Goal: Task Accomplishment & Management: Manage account settings

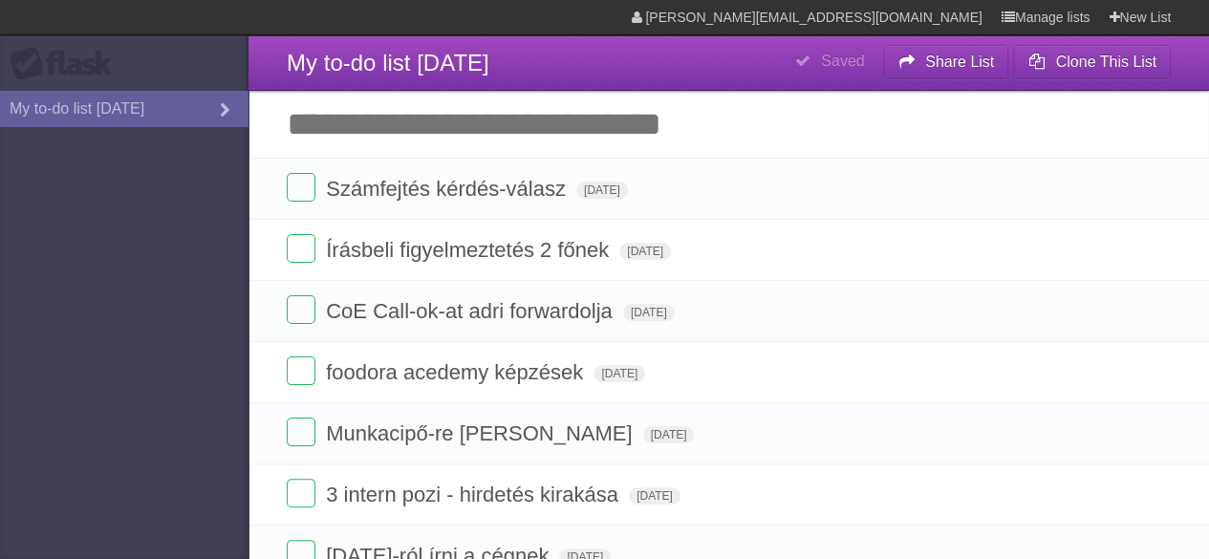
click at [487, 139] on input "Add another task" at bounding box center [729, 124] width 961 height 67
click at [975, 431] on icon "button" at bounding box center [1112, 434] width 27 height 25
click at [942, 434] on label "Blue" at bounding box center [952, 433] width 21 height 21
click at [949, 437] on label "Blue" at bounding box center [952, 433] width 21 height 21
click at [944, 430] on label "Blue" at bounding box center [952, 433] width 21 height 21
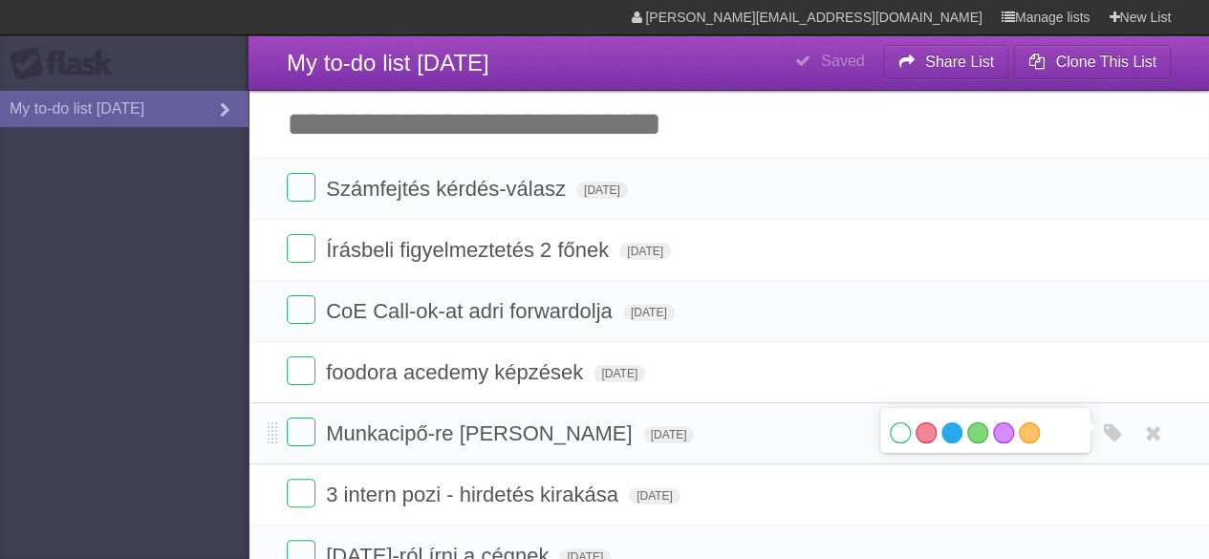
click at [946, 429] on label "Blue" at bounding box center [952, 433] width 21 height 21
click at [793, 437] on form "Munkacipő-re válasz Balázsnak Wed Oct 01 2025 White Red Blue Green Purple Orange" at bounding box center [729, 434] width 884 height 32
click at [975, 435] on icon at bounding box center [1072, 434] width 27 height 32
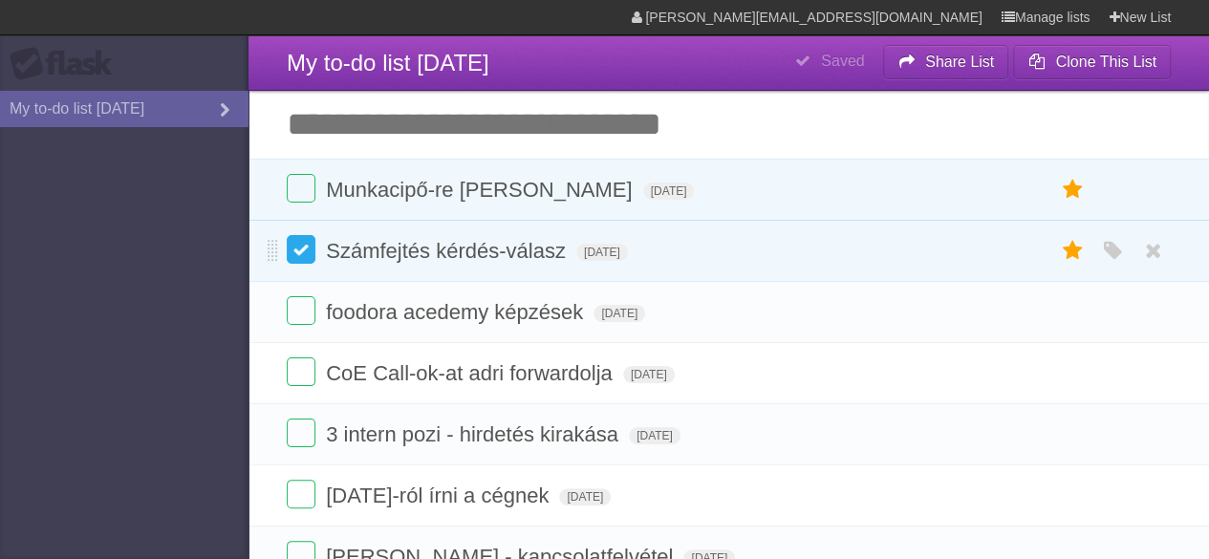
click at [300, 260] on label at bounding box center [301, 249] width 29 height 29
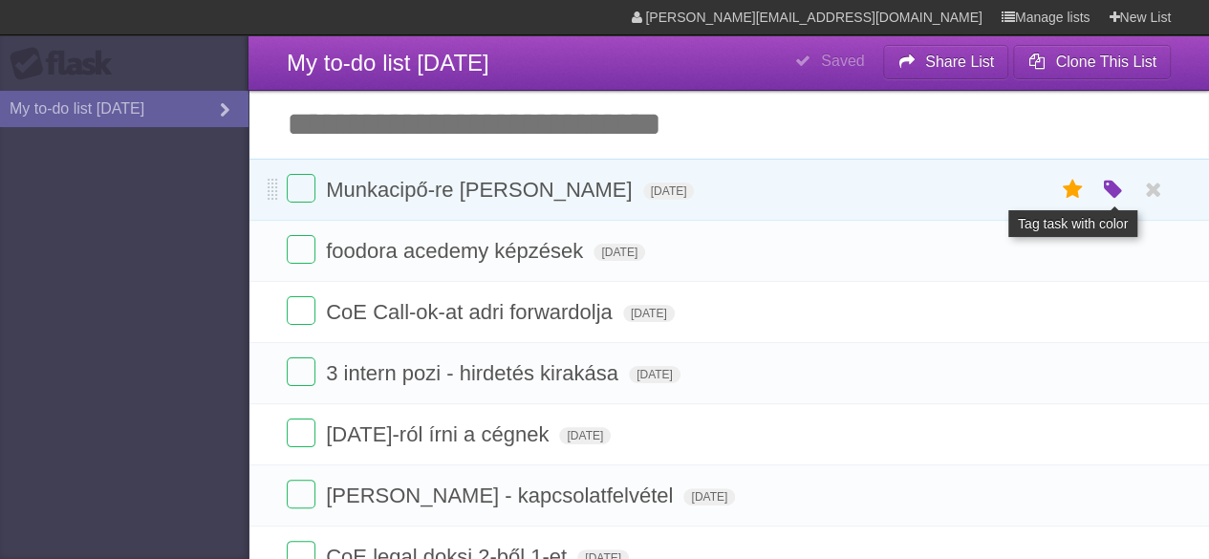
click at [1122, 188] on icon "button" at bounding box center [1112, 190] width 27 height 25
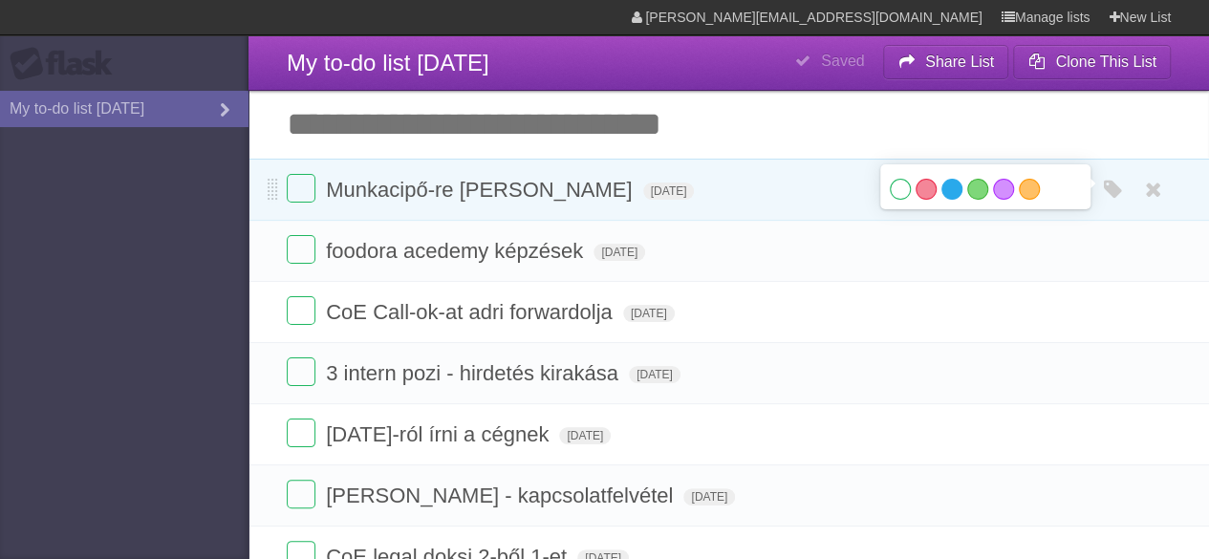
click at [942, 185] on label "Blue" at bounding box center [952, 189] width 21 height 21
click at [533, 137] on input "Add another task" at bounding box center [729, 124] width 961 height 67
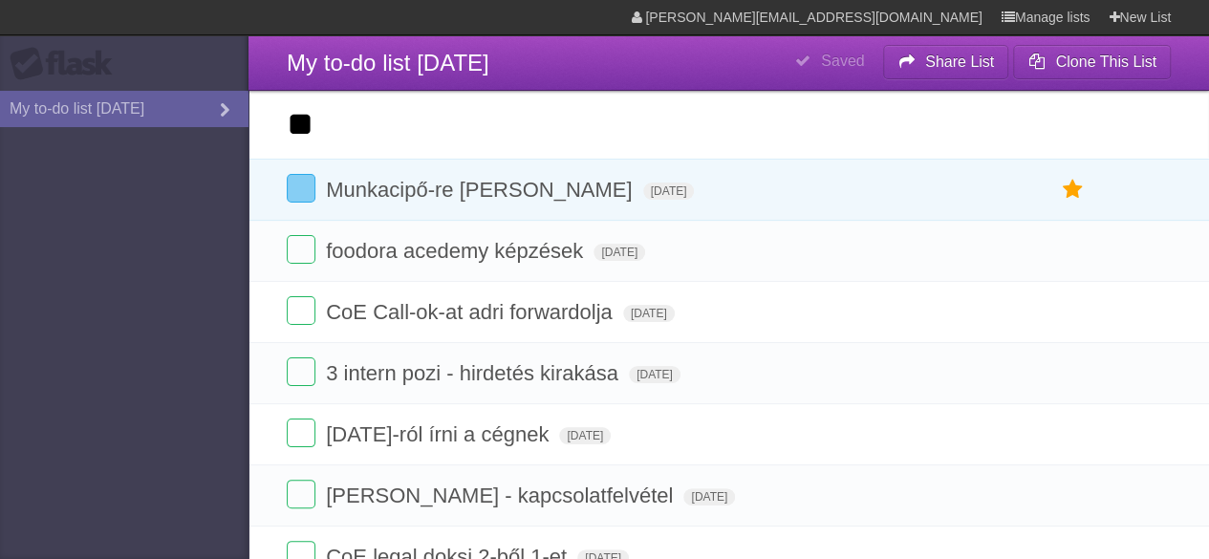
type input "*"
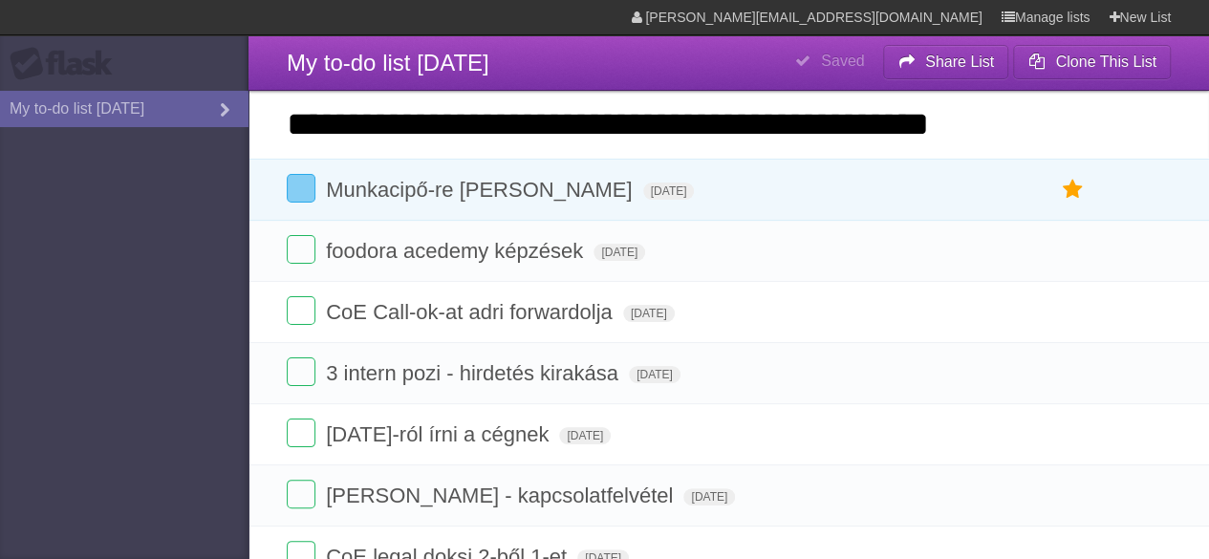
type input "**********"
click input "*********" at bounding box center [0, 0] width 0 height 0
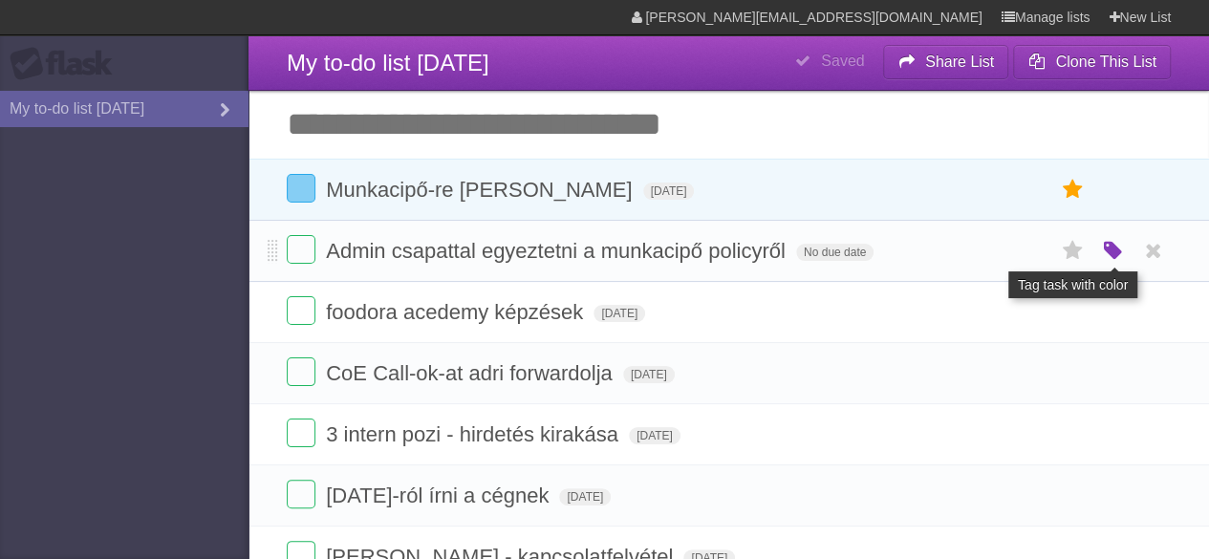
click at [1119, 253] on icon "button" at bounding box center [1112, 251] width 27 height 25
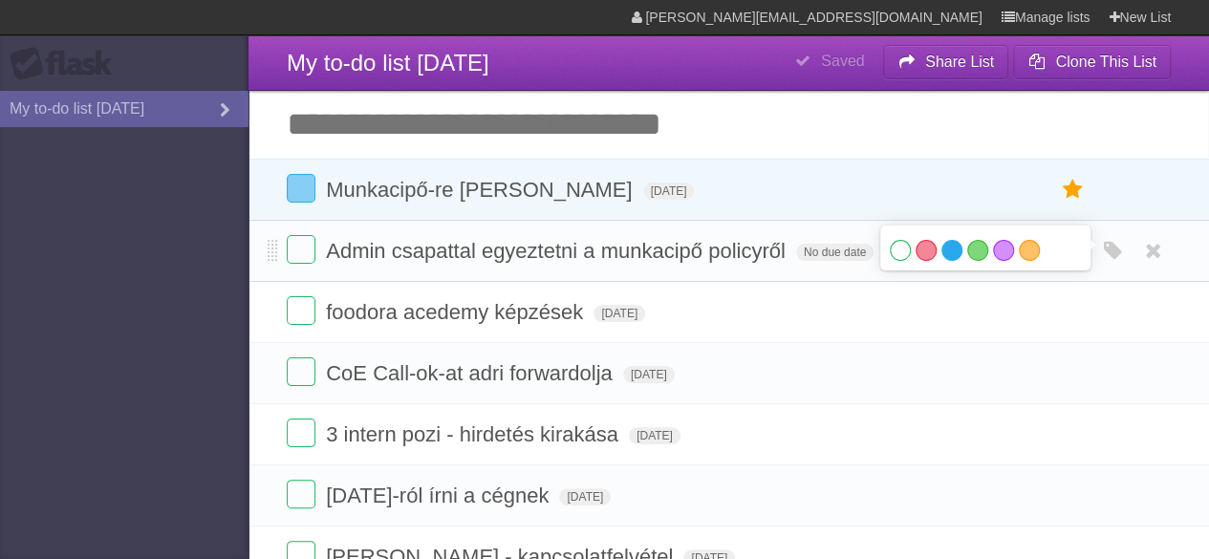
click at [942, 248] on label "Blue" at bounding box center [952, 250] width 21 height 21
click at [842, 249] on span "No due date" at bounding box center [834, 252] width 77 height 17
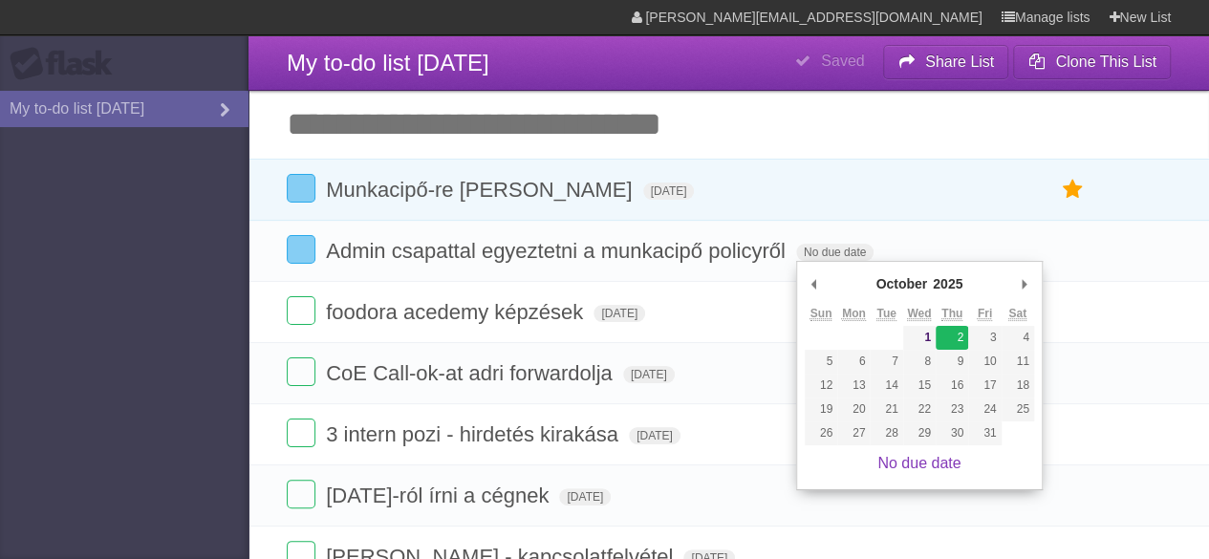
type span "[DATE]"
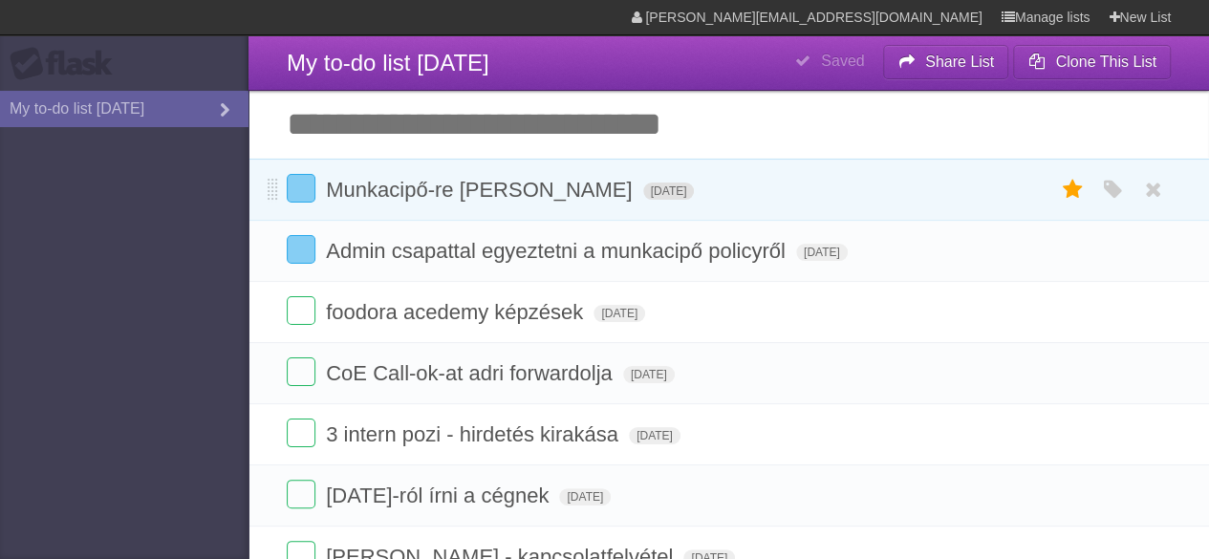
click at [663, 194] on span "[DATE]" at bounding box center [669, 191] width 52 height 17
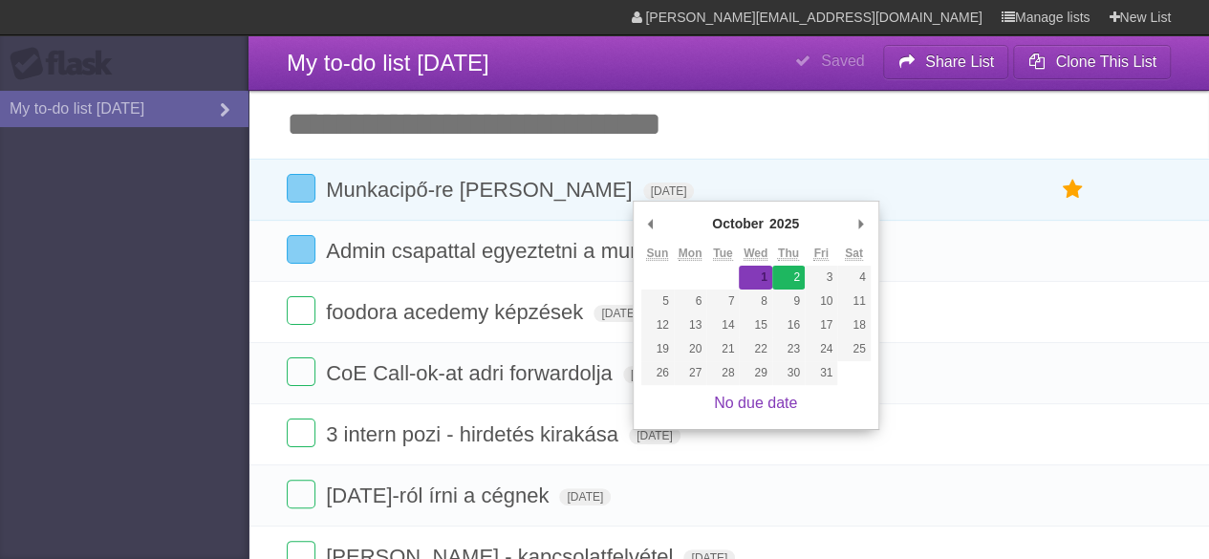
type span "[DATE]"
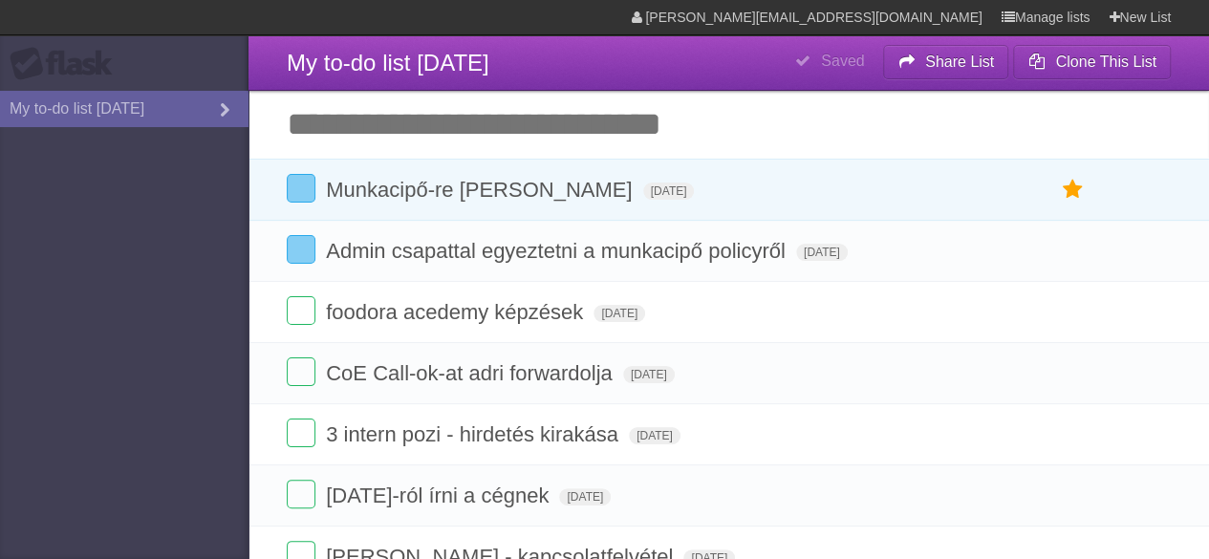
click at [366, 123] on input "Add another task" at bounding box center [729, 124] width 961 height 67
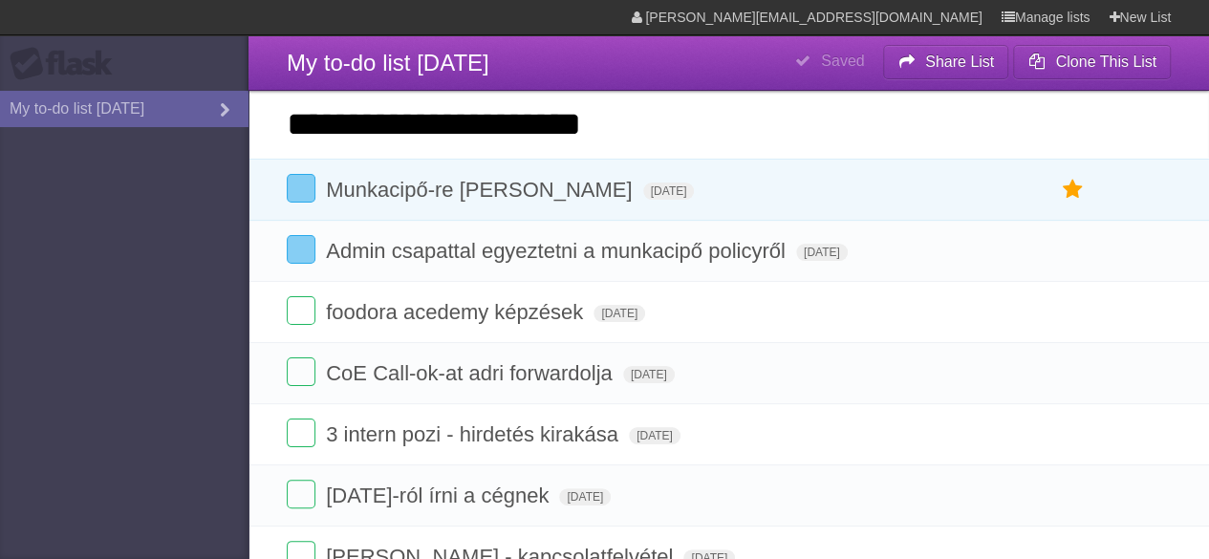
type input "**********"
click input "*********" at bounding box center [0, 0] width 0 height 0
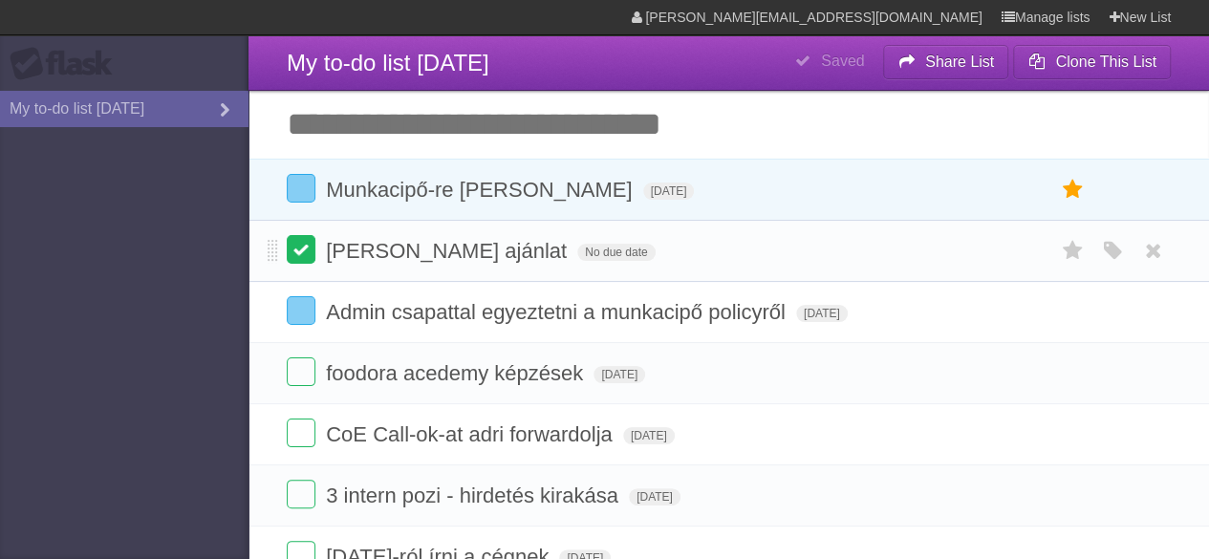
click at [296, 257] on label at bounding box center [301, 249] width 29 height 29
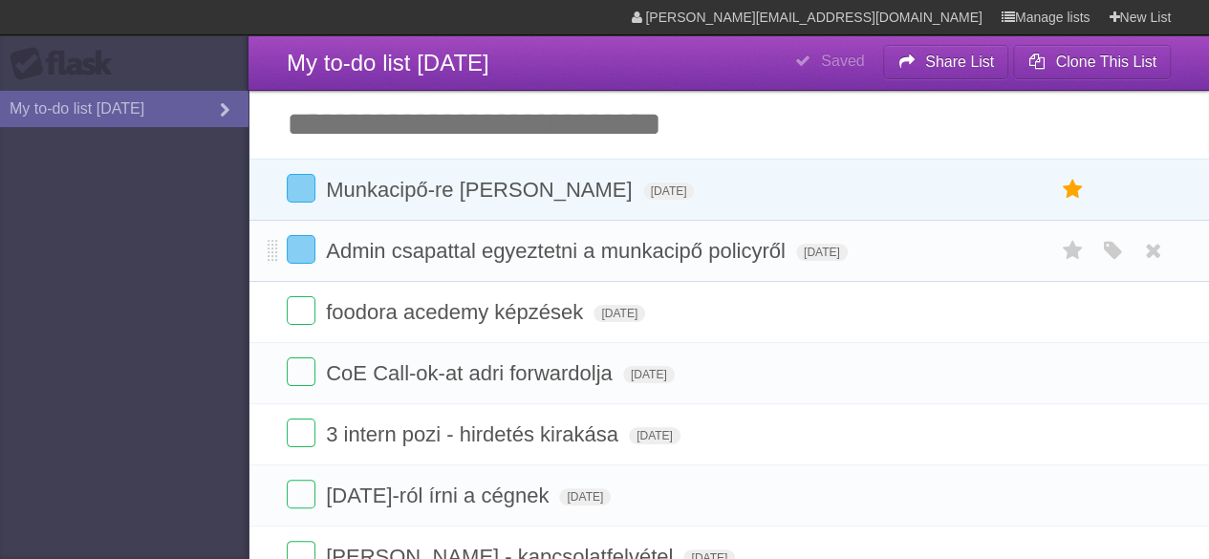
scroll to position [636, 0]
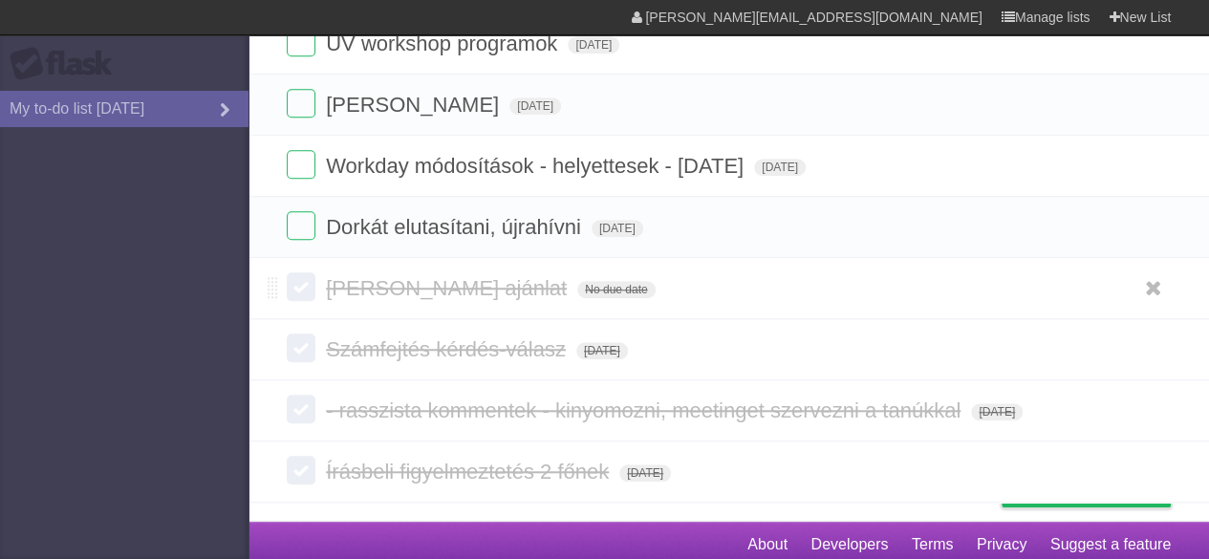
click at [300, 286] on label at bounding box center [301, 286] width 29 height 29
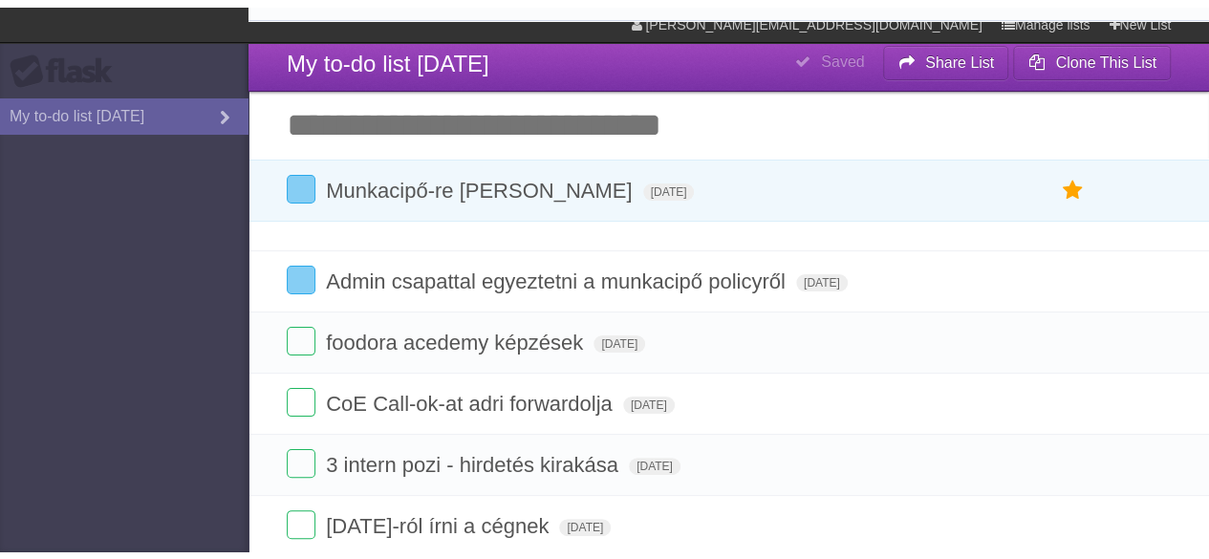
scroll to position [0, 0]
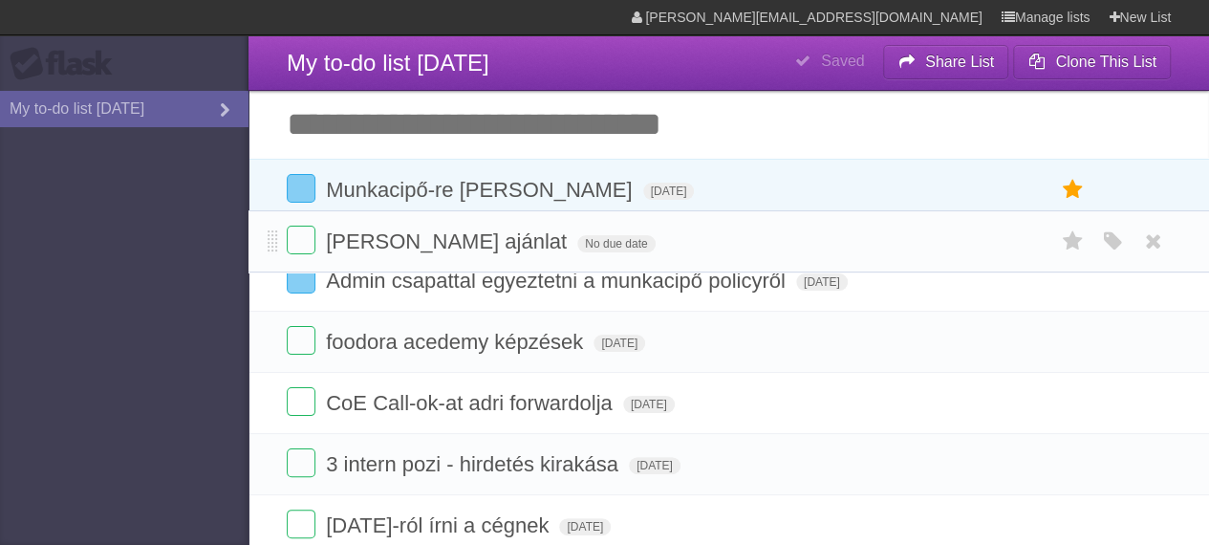
drag, startPoint x: 271, startPoint y: 286, endPoint x: 285, endPoint y: 237, distance: 50.8
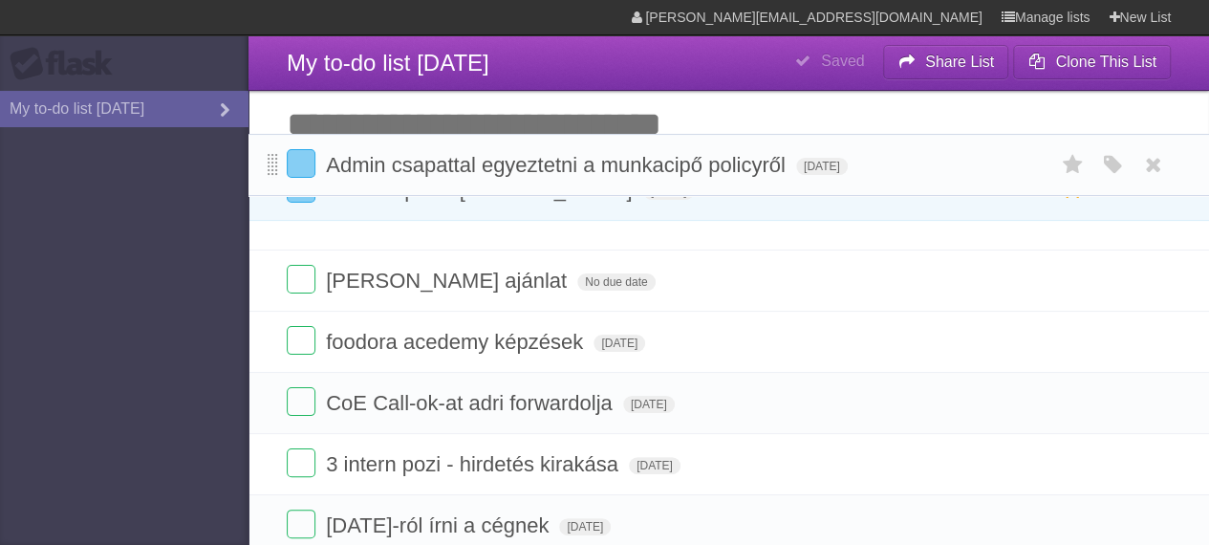
drag, startPoint x: 271, startPoint y: 315, endPoint x: 270, endPoint y: 167, distance: 147.2
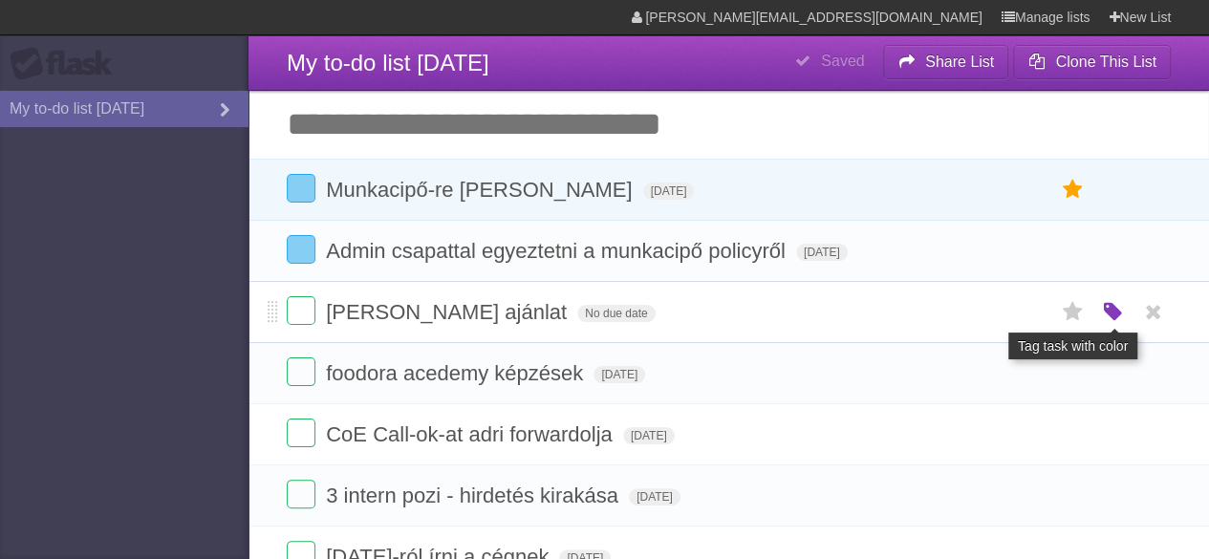
click at [1107, 312] on icon "button" at bounding box center [1112, 312] width 27 height 25
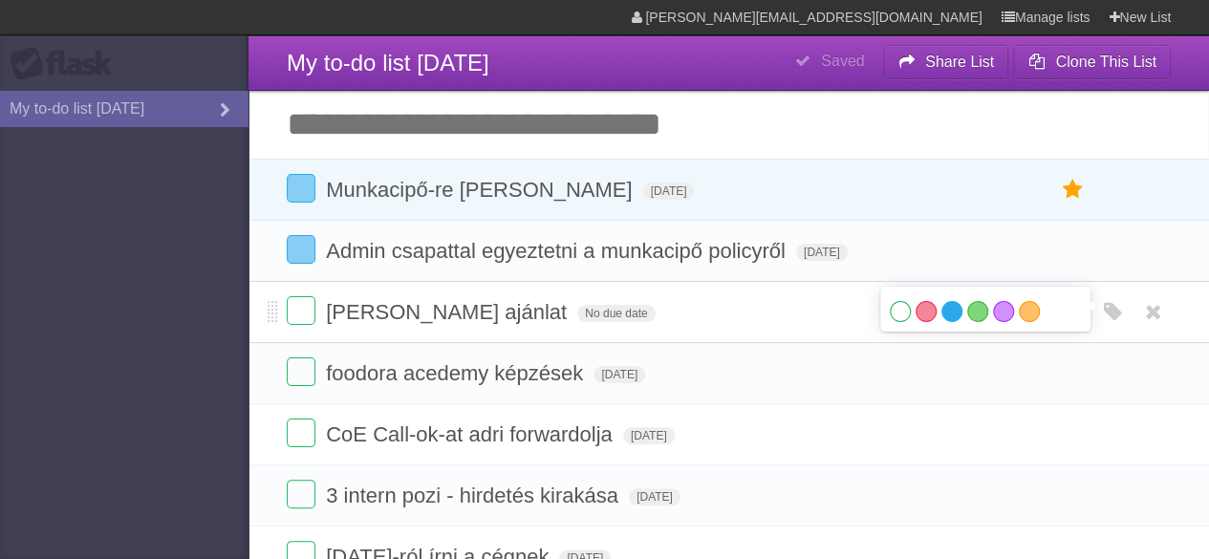
click at [954, 315] on label "Blue" at bounding box center [952, 311] width 21 height 21
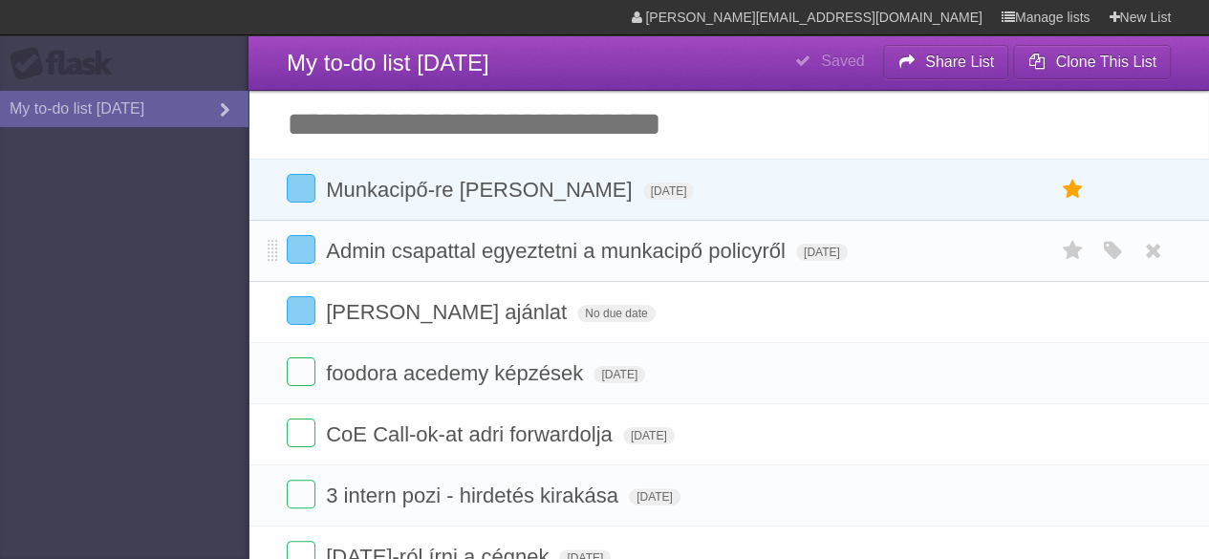
click at [1128, 259] on div "White Red Blue Green Purple Orange" at bounding box center [1113, 251] width 36 height 32
click at [1077, 247] on icon at bounding box center [1072, 251] width 27 height 32
click at [1070, 311] on icon at bounding box center [1072, 312] width 27 height 32
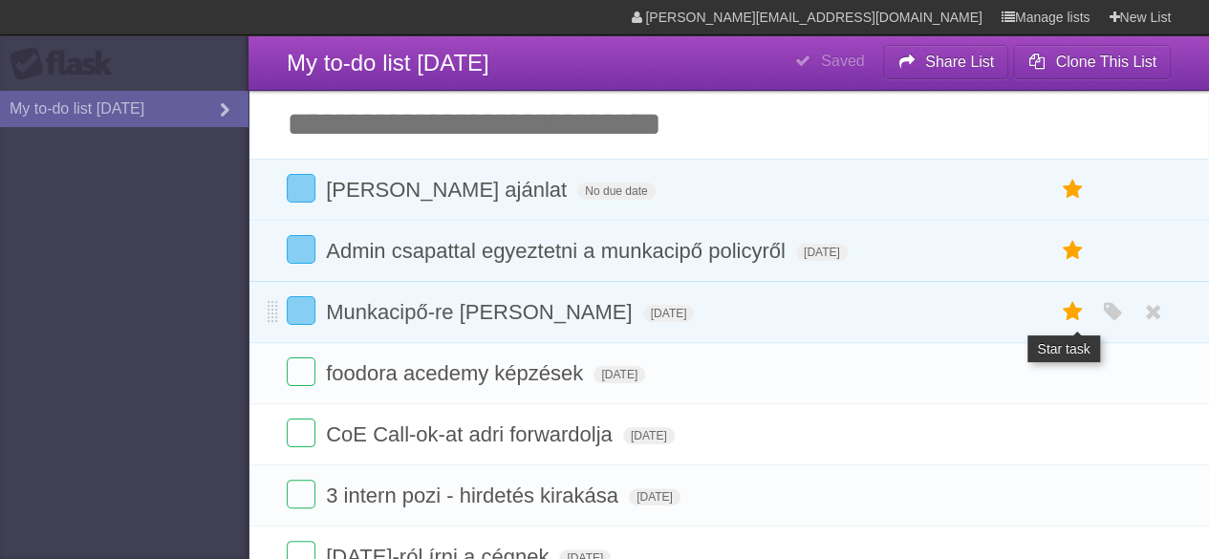
click at [1073, 308] on icon at bounding box center [1072, 312] width 27 height 32
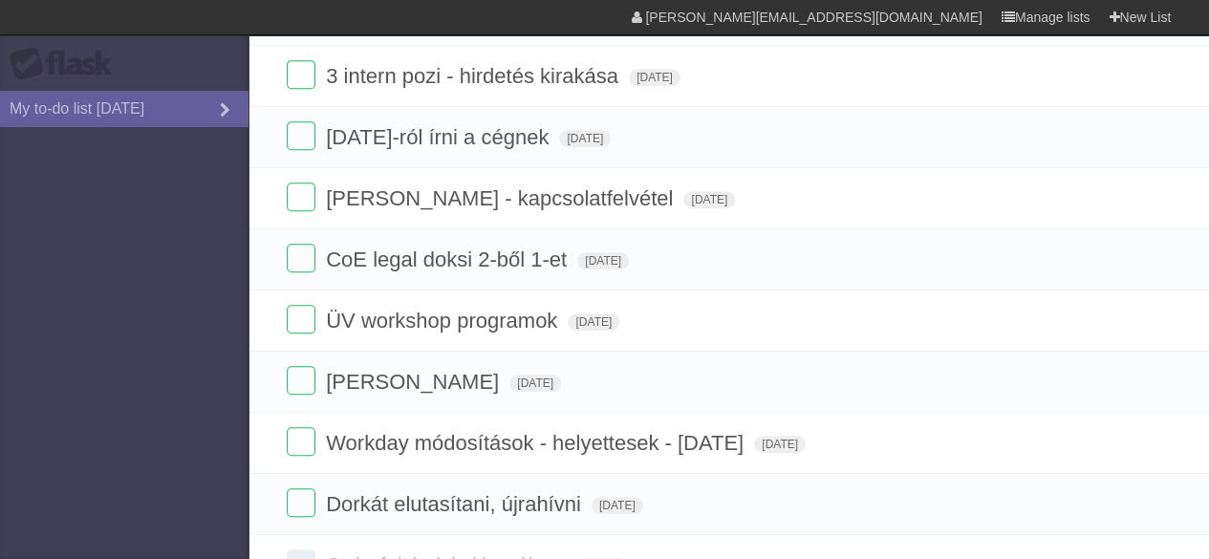
scroll to position [425, 0]
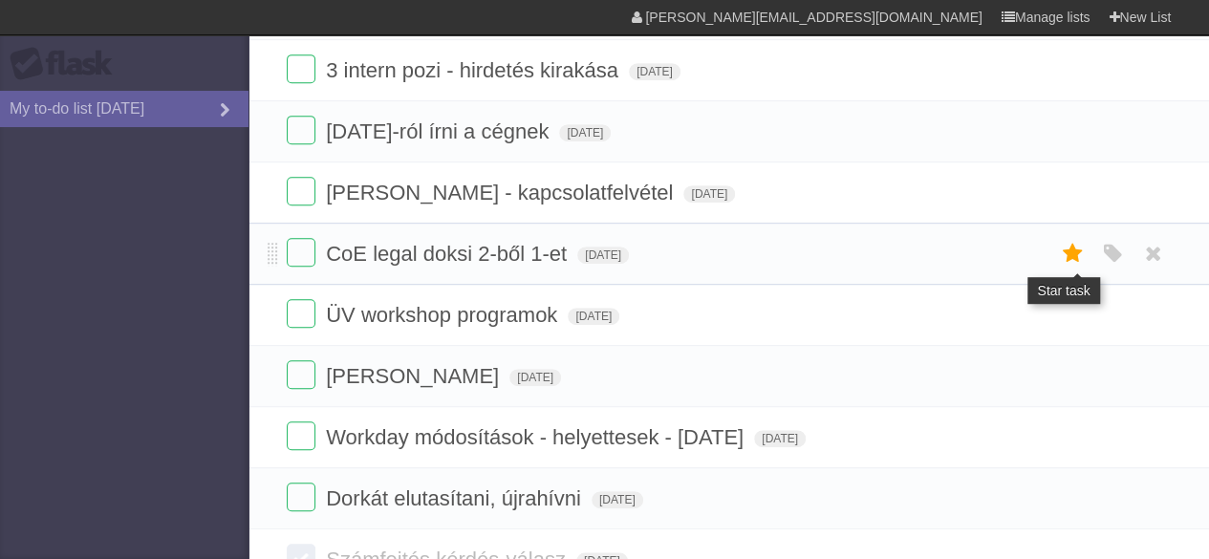
click at [1069, 251] on icon at bounding box center [1072, 254] width 27 height 32
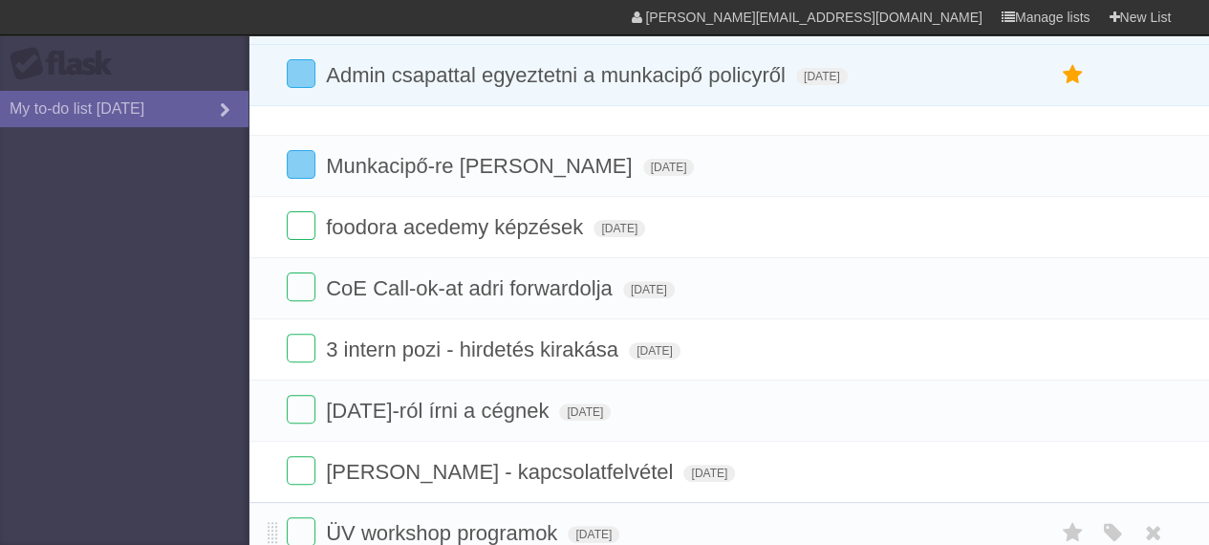
scroll to position [271, 0]
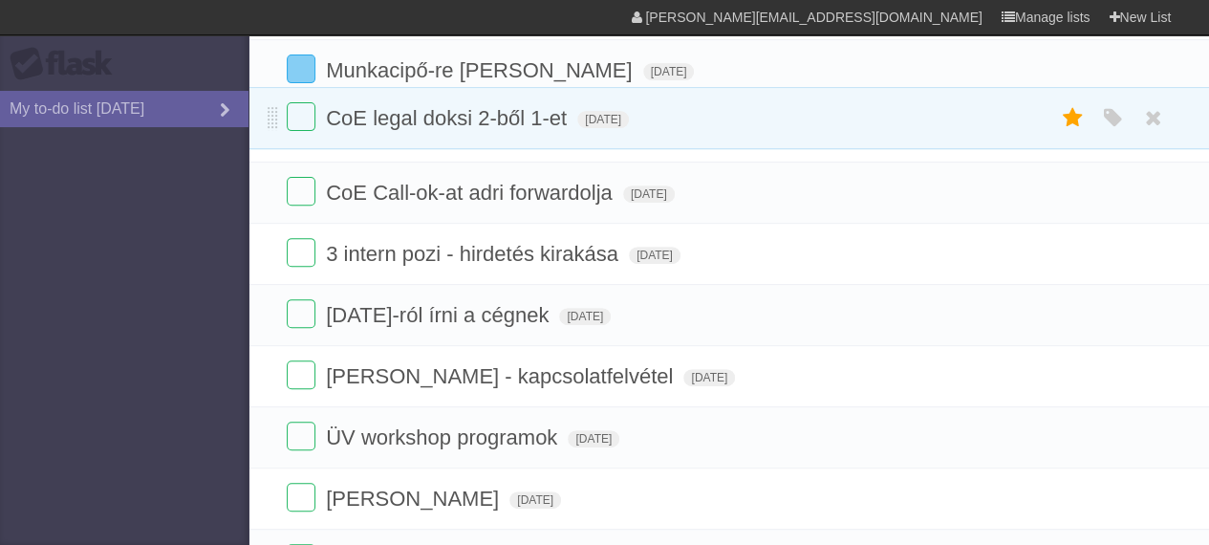
drag, startPoint x: 270, startPoint y: 141, endPoint x: 262, endPoint y: 105, distance: 36.2
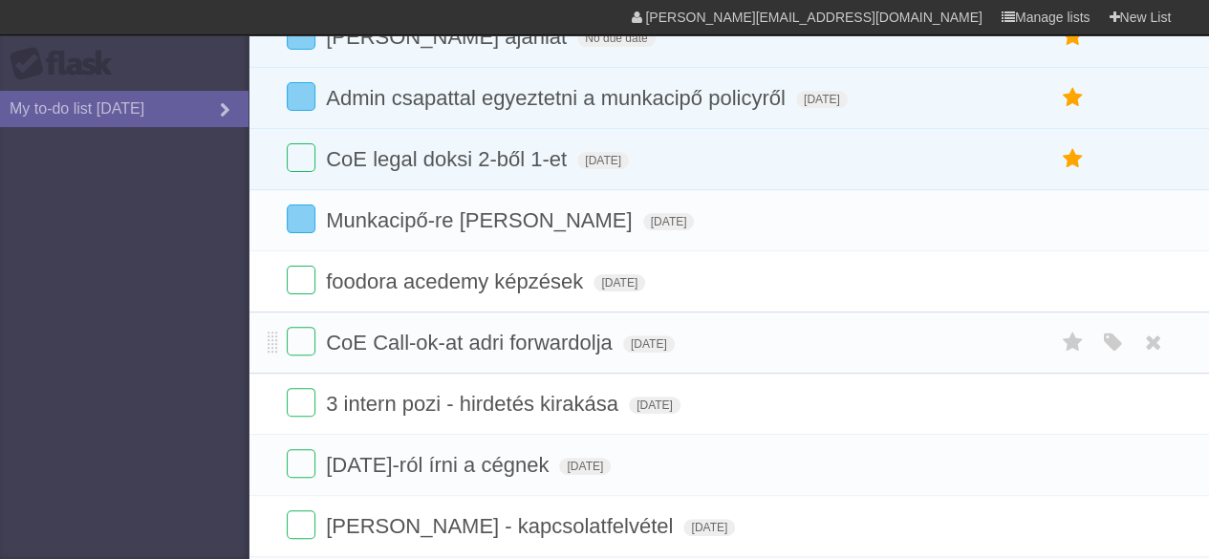
scroll to position [153, 0]
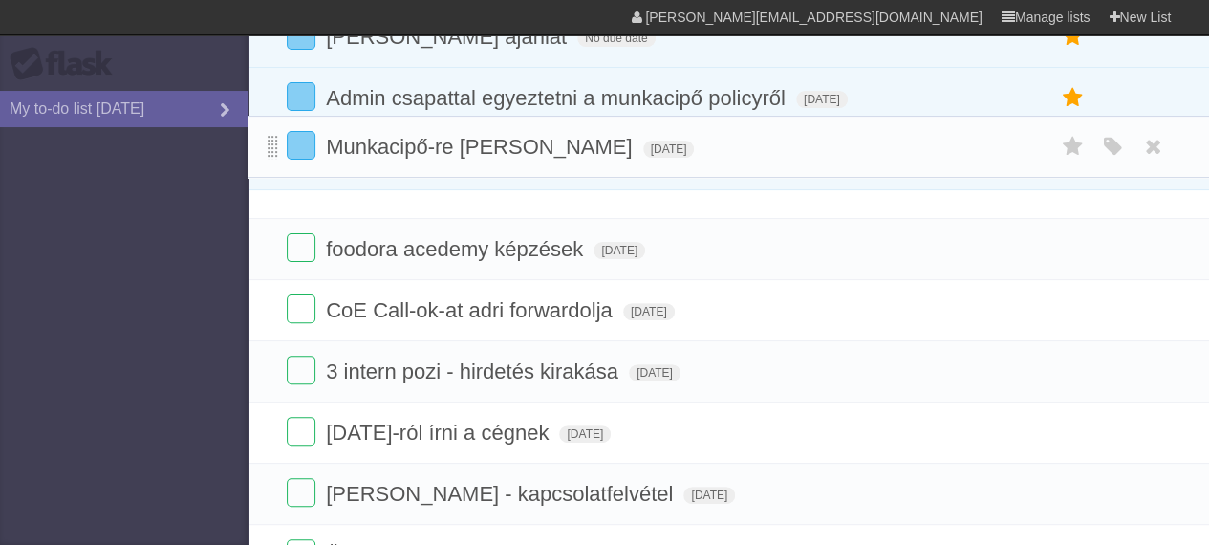
drag, startPoint x: 268, startPoint y: 222, endPoint x: 270, endPoint y: 148, distance: 73.6
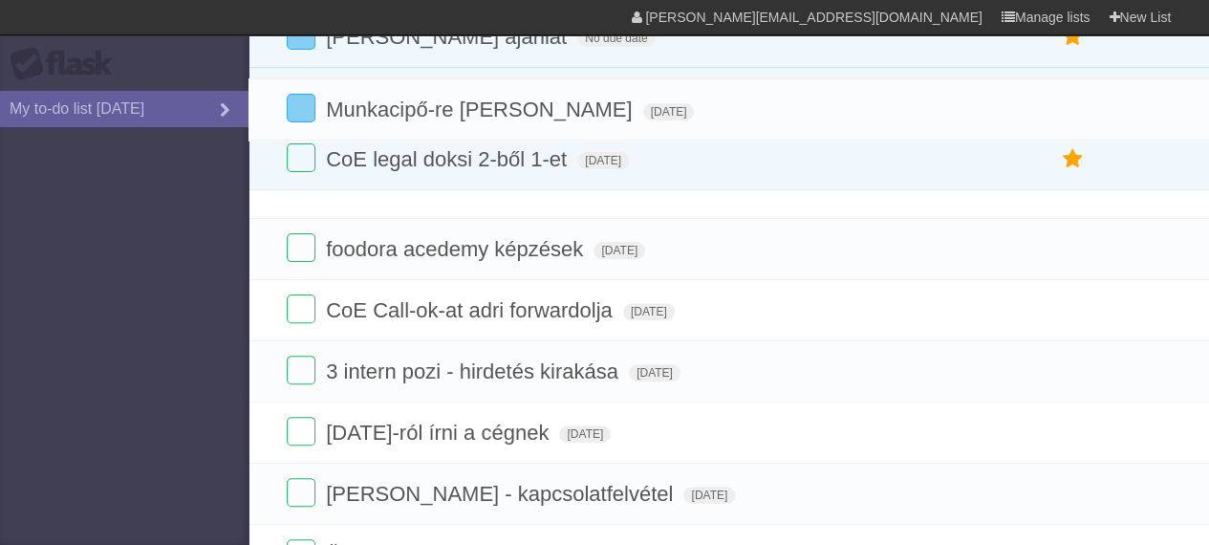
drag, startPoint x: 268, startPoint y: 213, endPoint x: 269, endPoint y: 102, distance: 110.9
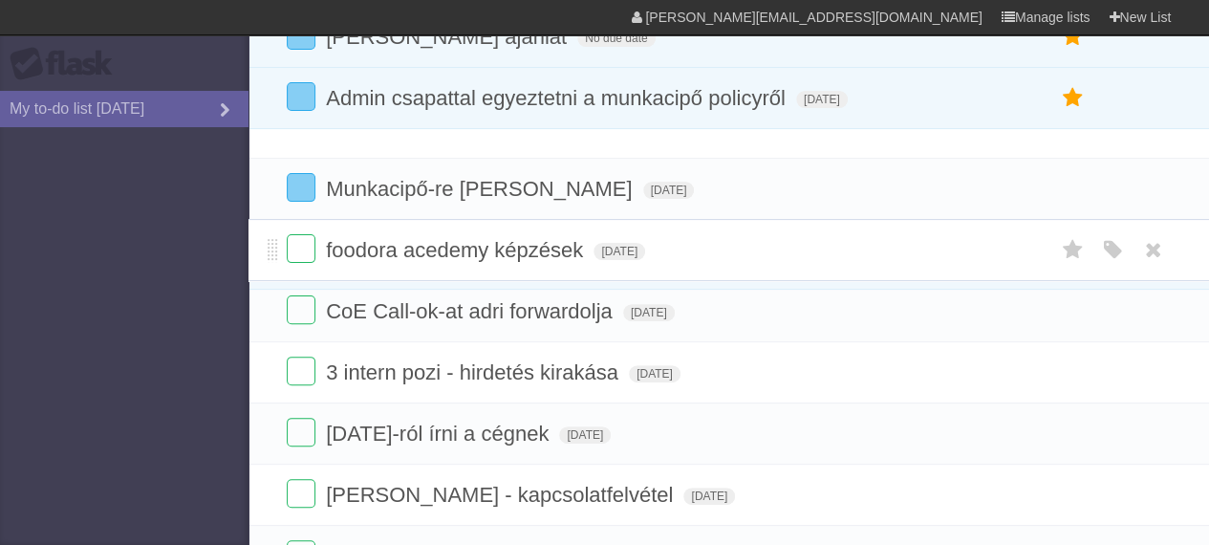
drag, startPoint x: 272, startPoint y: 156, endPoint x: 272, endPoint y: 257, distance: 101.3
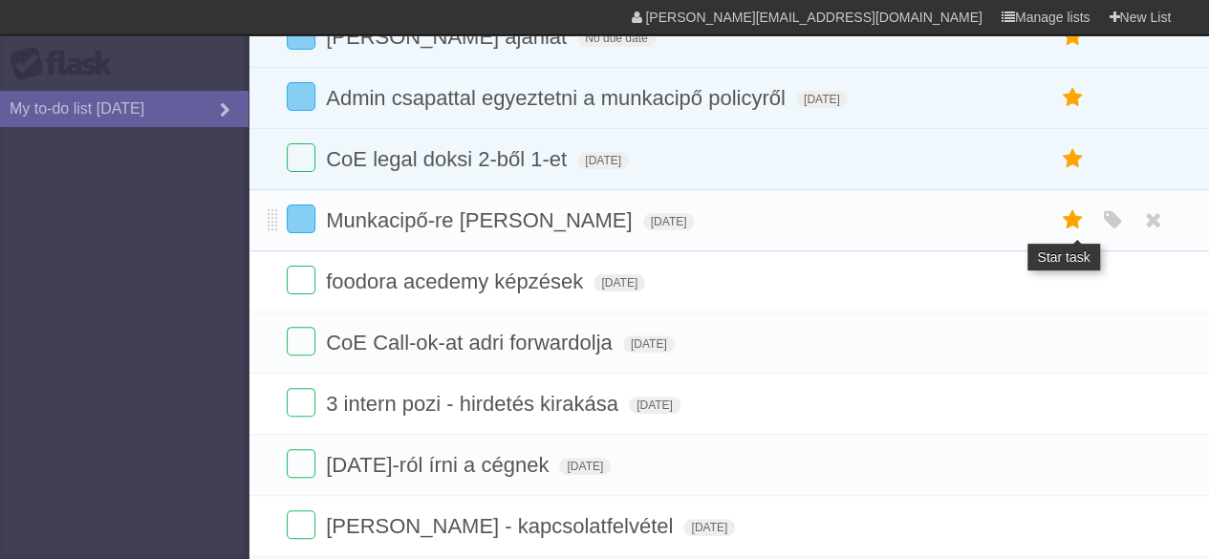
click at [1075, 228] on icon at bounding box center [1072, 221] width 27 height 32
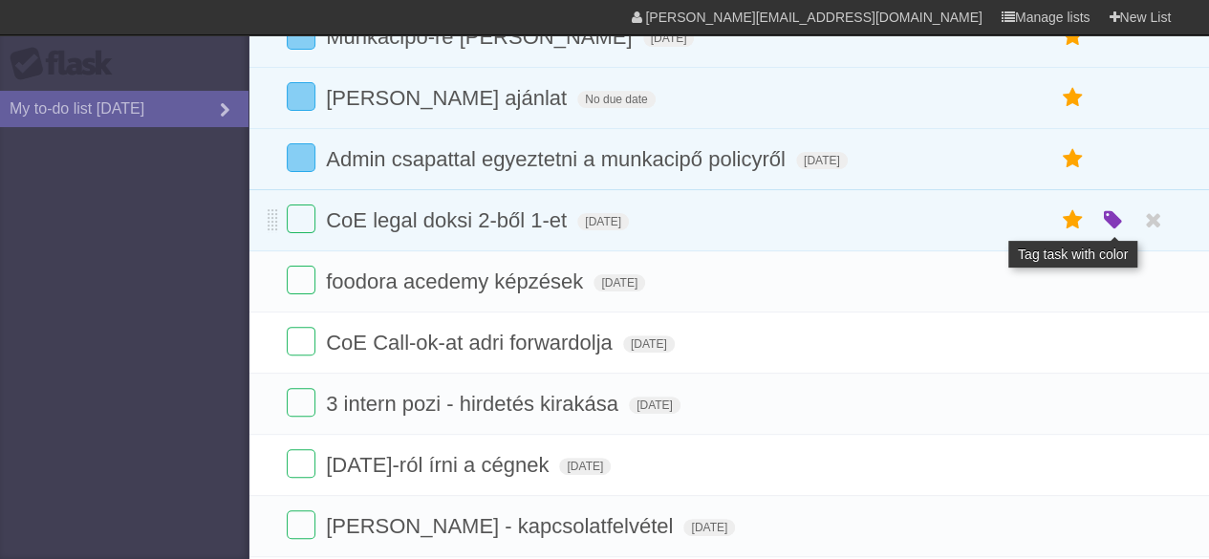
click at [1099, 223] on icon "button" at bounding box center [1112, 220] width 27 height 25
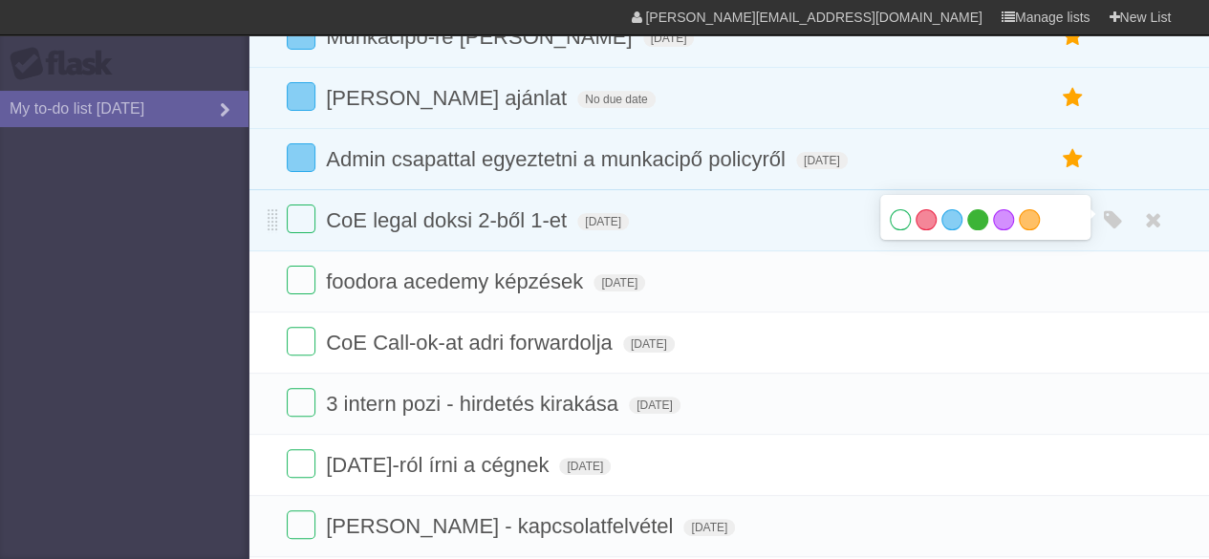
click at [975, 222] on label "Green" at bounding box center [977, 219] width 21 height 21
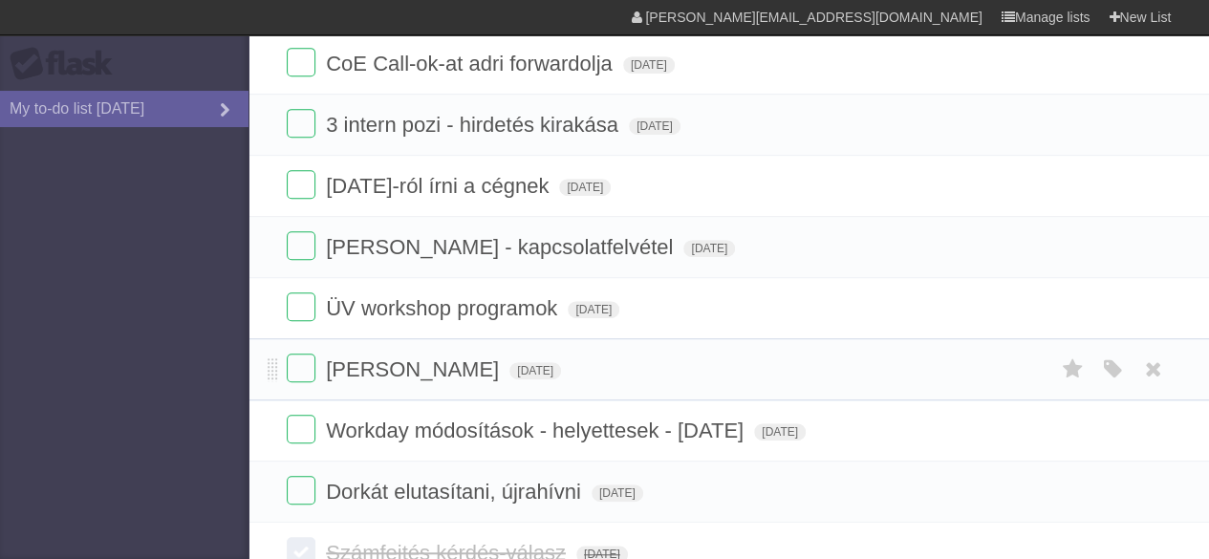
scroll to position [437, 0]
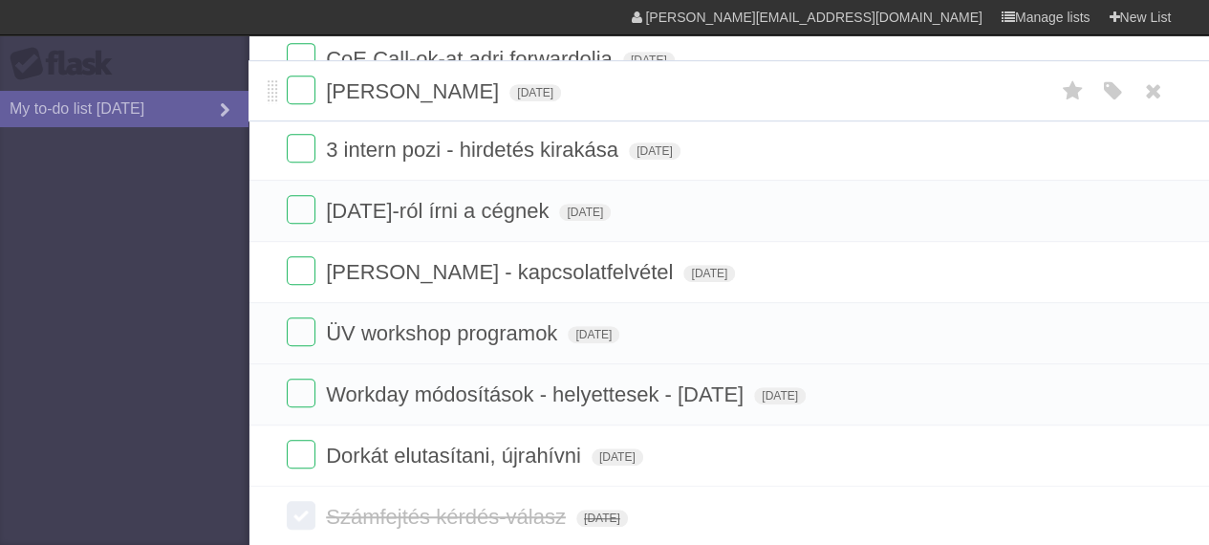
drag, startPoint x: 272, startPoint y: 370, endPoint x: 279, endPoint y: 99, distance: 270.6
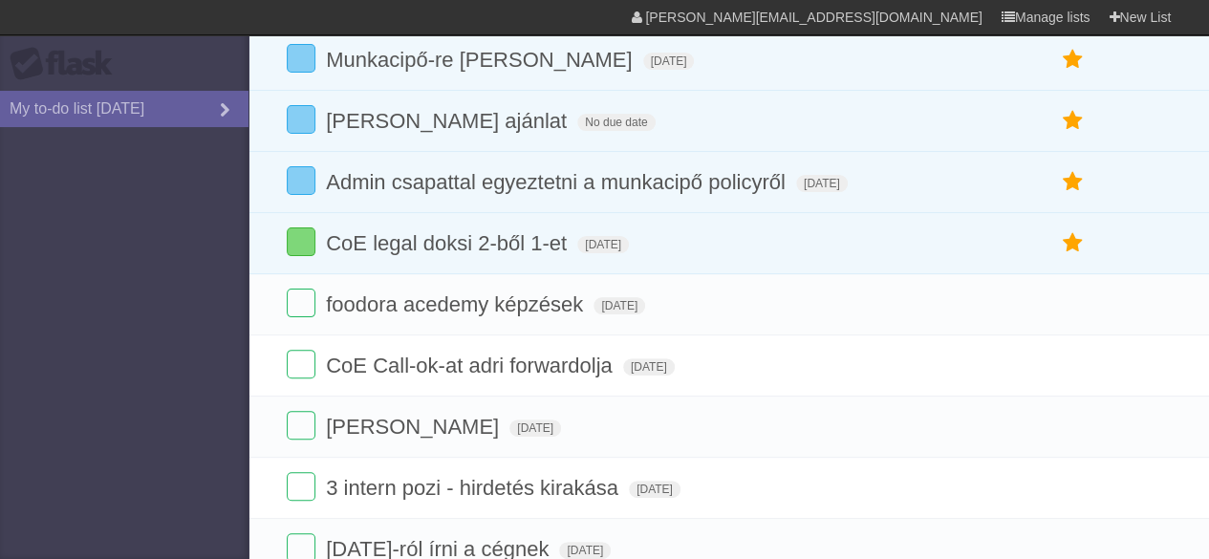
scroll to position [129, 0]
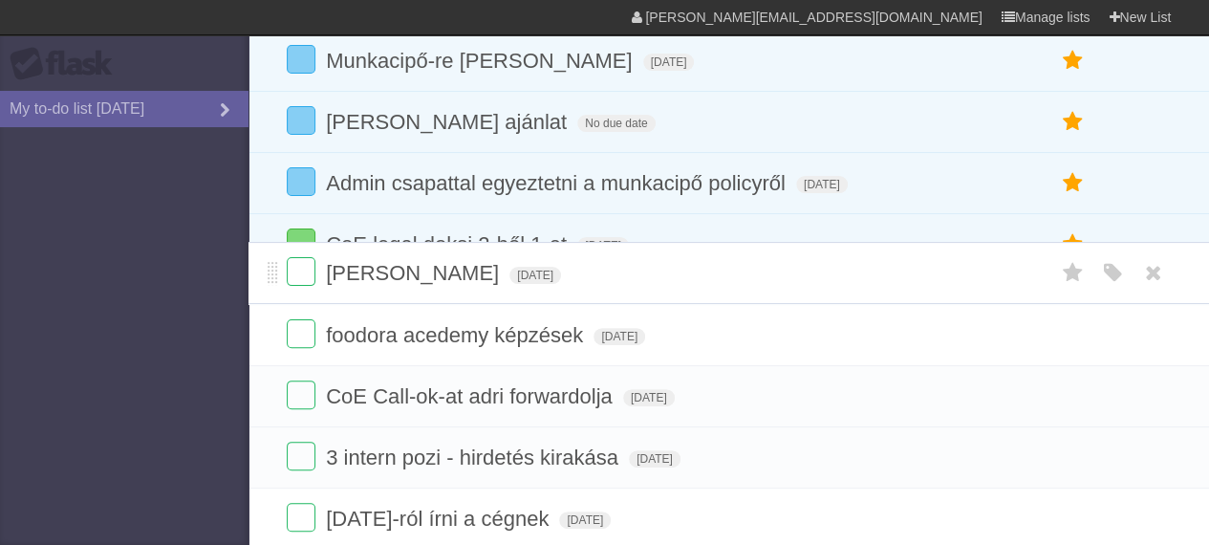
drag, startPoint x: 272, startPoint y: 425, endPoint x: 262, endPoint y: 284, distance: 141.9
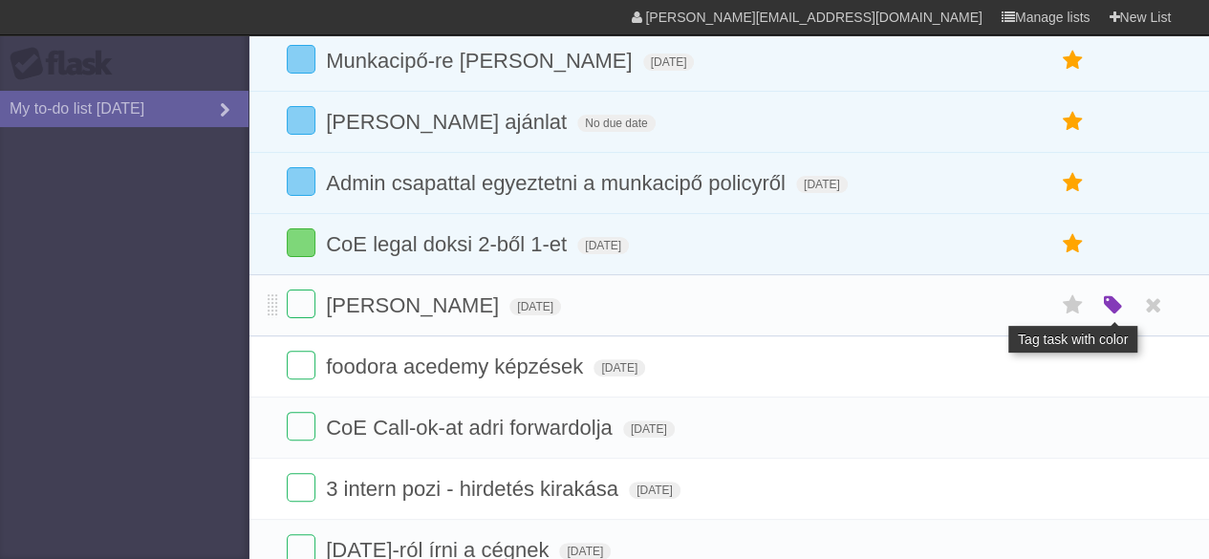
click at [1100, 301] on icon "button" at bounding box center [1112, 305] width 27 height 25
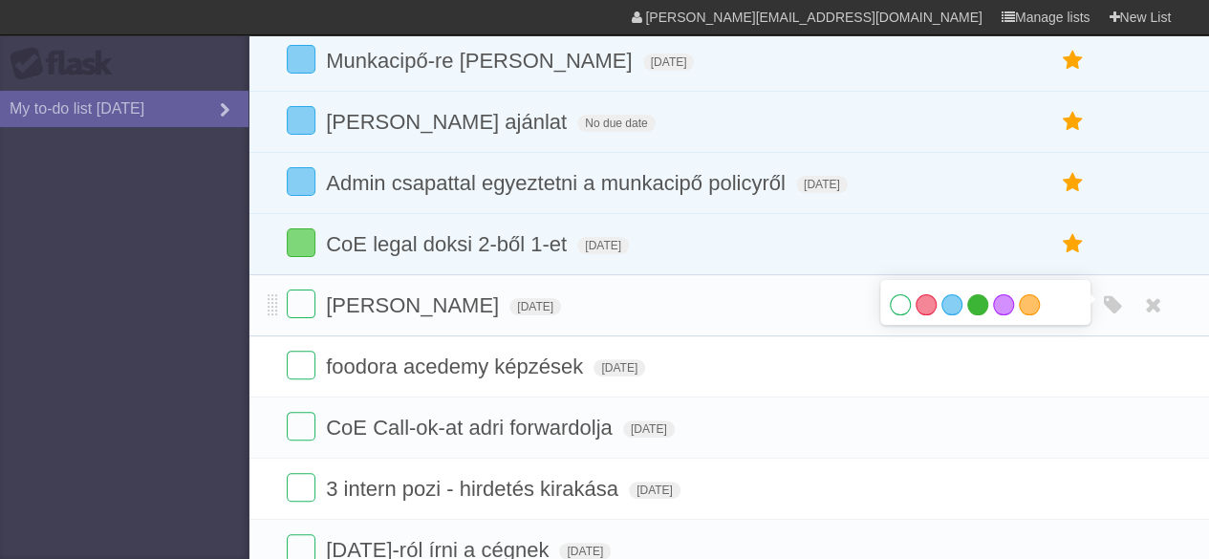
click at [979, 301] on label "Green" at bounding box center [977, 304] width 21 height 21
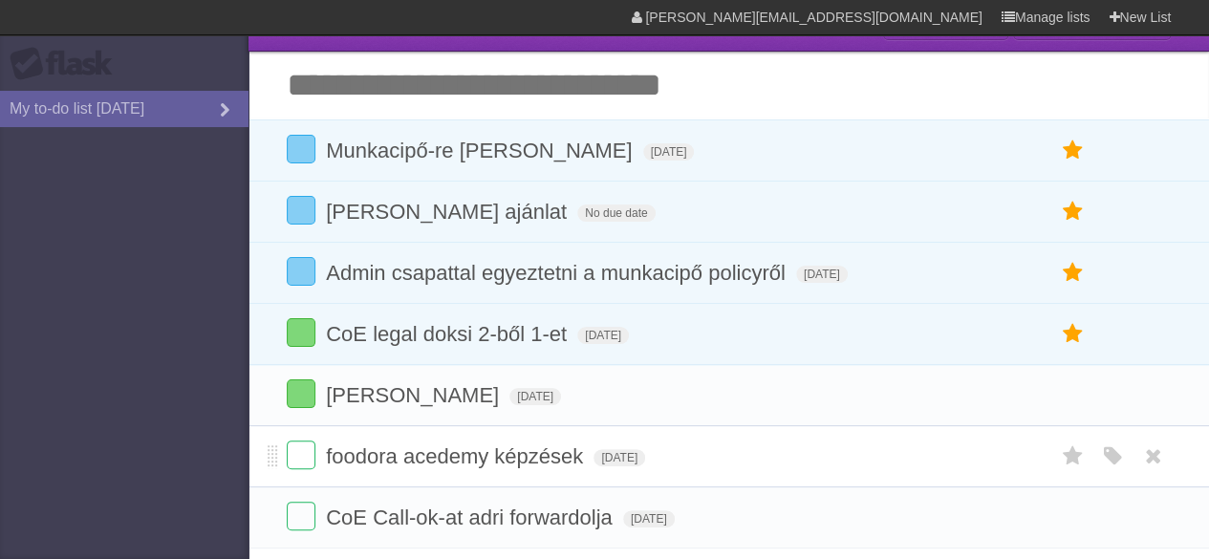
scroll to position [0, 0]
